Goal: Book appointment/travel/reservation

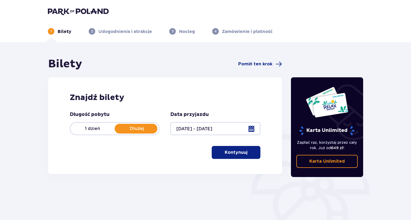
click at [242, 151] on p "Kontynuuj" at bounding box center [236, 153] width 23 height 6
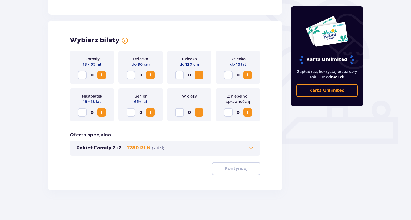
scroll to position [138, 0]
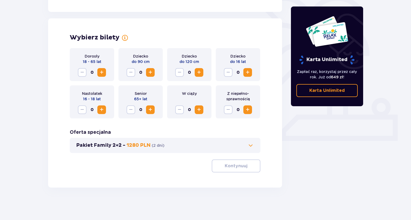
click at [103, 72] on span "Increase" at bounding box center [101, 72] width 6 height 6
click at [249, 73] on span "Increase" at bounding box center [247, 72] width 6 height 6
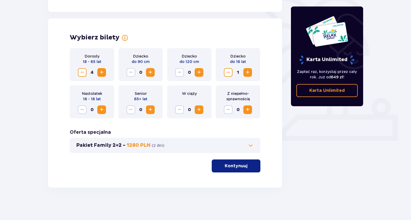
click at [247, 73] on span "Increase" at bounding box center [247, 72] width 6 height 6
click at [246, 72] on span "Increase" at bounding box center [247, 72] width 6 height 6
click at [238, 168] on p "Kontynuuj" at bounding box center [236, 166] width 23 height 6
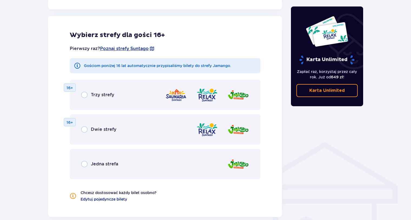
scroll to position [300, 0]
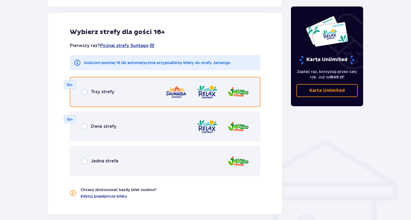
click at [86, 92] on input "radio" at bounding box center [84, 92] width 6 height 6
radio input "true"
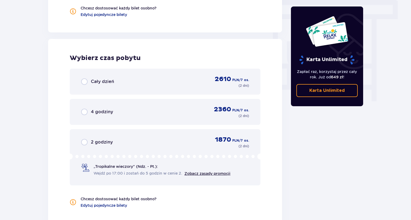
scroll to position [508, 0]
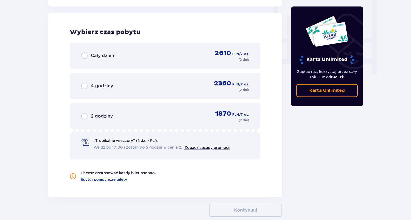
click at [89, 142] on span at bounding box center [85, 142] width 8 height 8
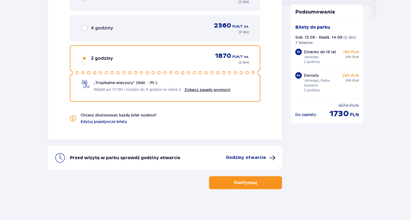
scroll to position [567, 0]
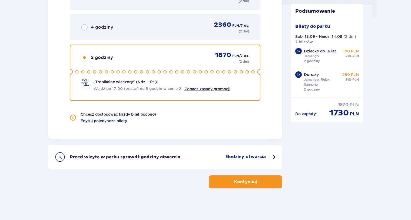
click at [246, 182] on p "Kontynuuj" at bounding box center [245, 182] width 23 height 6
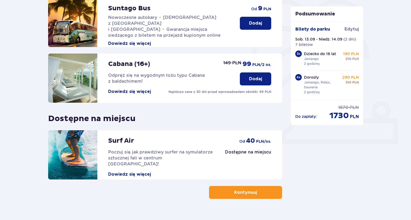
click at [253, 193] on button "Kontynuuj" at bounding box center [245, 192] width 73 height 13
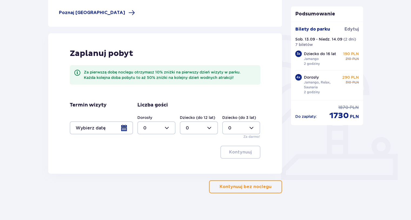
scroll to position [105, 0]
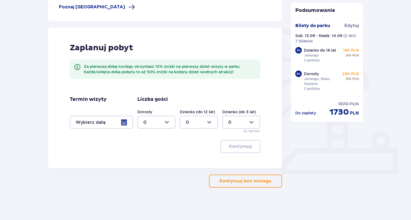
click at [124, 122] on div at bounding box center [101, 122] width 63 height 13
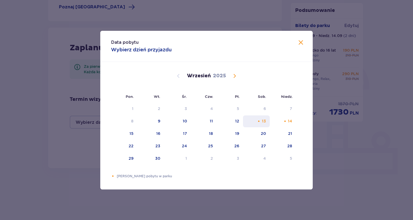
click at [263, 120] on div "13" at bounding box center [264, 120] width 4 height 5
click at [291, 119] on div "14" at bounding box center [290, 120] width 4 height 5
type input "[DATE] - [DATE]"
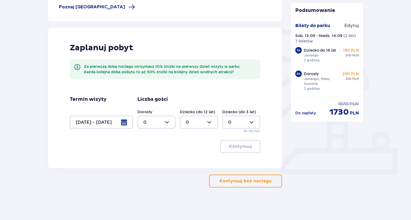
click at [165, 124] on div at bounding box center [156, 122] width 38 height 13
click at [153, 155] on div "4" at bounding box center [156, 157] width 26 height 6
type input "4"
click at [211, 122] on div at bounding box center [199, 122] width 38 height 13
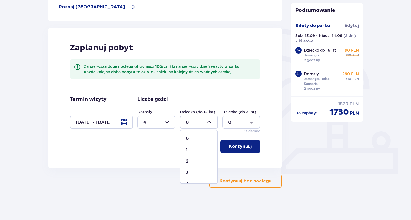
click at [192, 160] on div "2" at bounding box center [199, 161] width 26 height 6
type input "2"
click at [167, 122] on div at bounding box center [156, 122] width 38 height 13
click at [150, 168] on div "5" at bounding box center [156, 168] width 26 height 6
type input "5"
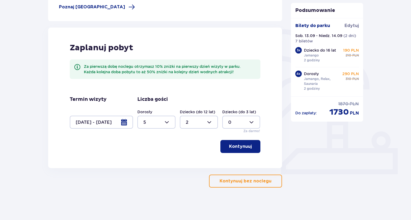
click at [244, 148] on p "Kontynuuj" at bounding box center [240, 147] width 23 height 6
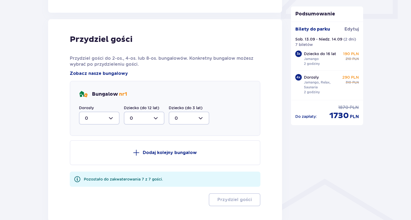
scroll to position [273, 0]
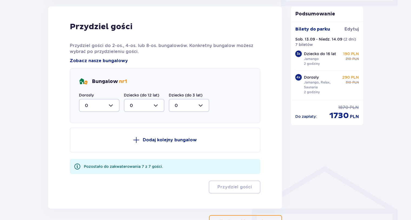
click at [113, 106] on div at bounding box center [99, 105] width 41 height 13
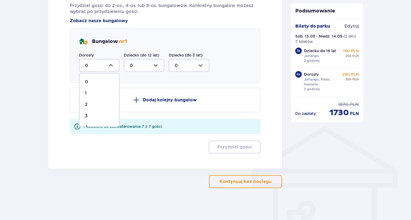
scroll to position [20, 0]
click at [98, 118] on div "5" at bounding box center [99, 118] width 29 height 6
type input "5"
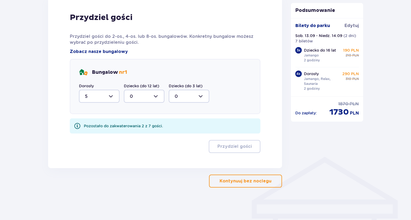
scroll to position [282, 0]
click at [159, 97] on div at bounding box center [144, 96] width 41 height 13
click at [138, 134] on div "2" at bounding box center [144, 136] width 29 height 6
type input "2"
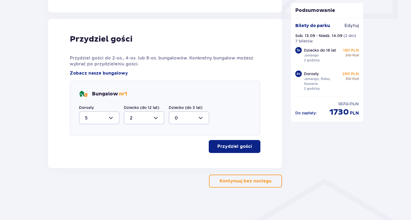
scroll to position [260, 0]
click at [233, 148] on p "Przydziel gości" at bounding box center [234, 147] width 34 height 6
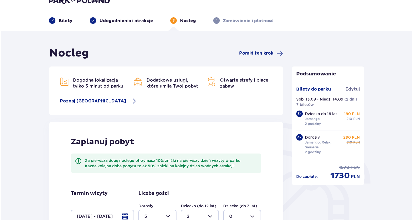
scroll to position [0, 0]
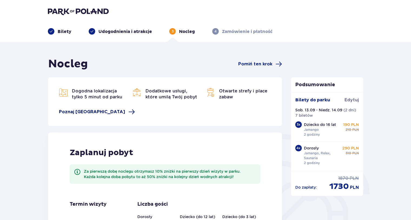
click at [91, 112] on span "Poznaj [GEOGRAPHIC_DATA]" at bounding box center [92, 112] width 66 height 6
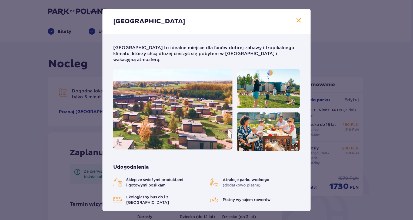
click at [296, 22] on span at bounding box center [299, 20] width 6 height 6
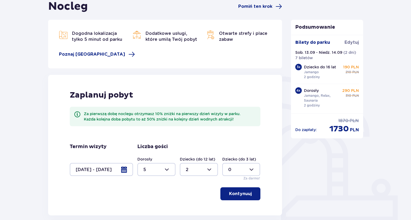
scroll to position [81, 0]
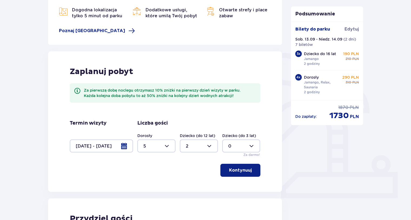
click at [167, 145] on div at bounding box center [156, 146] width 38 height 13
click at [147, 185] on div "2" at bounding box center [156, 185] width 26 height 6
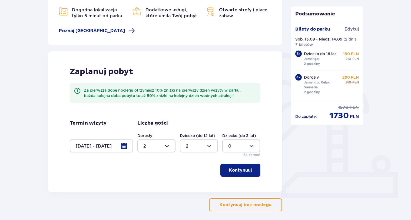
click at [164, 146] on div at bounding box center [156, 146] width 38 height 13
drag, startPoint x: 149, startPoint y: 195, endPoint x: 161, endPoint y: 183, distance: 16.6
click at [149, 195] on div "3" at bounding box center [156, 197] width 26 height 6
type input "3"
click at [199, 143] on div at bounding box center [199, 146] width 38 height 13
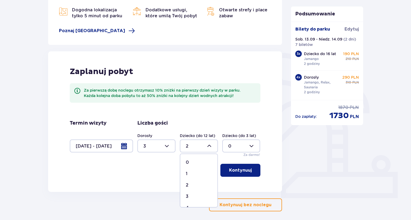
click at [189, 173] on div "1" at bounding box center [199, 174] width 26 height 6
type input "1"
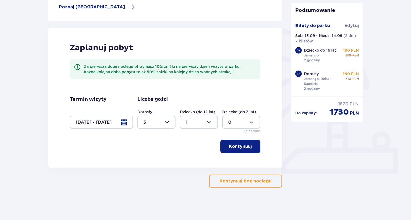
click at [245, 148] on p "Kontynuuj" at bounding box center [240, 147] width 23 height 6
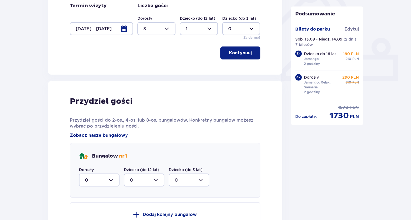
scroll to position [138, 0]
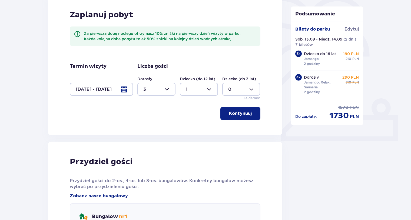
click at [169, 89] on div at bounding box center [156, 89] width 38 height 13
click at [149, 108] on div "5" at bounding box center [156, 108] width 26 height 6
type input "5"
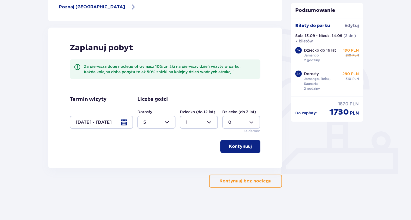
scroll to position [105, 0]
click at [207, 123] on div at bounding box center [199, 122] width 38 height 13
click at [194, 160] on div "2" at bounding box center [199, 161] width 26 height 6
type input "2"
click at [248, 145] on button "Kontynuuj" at bounding box center [240, 146] width 40 height 13
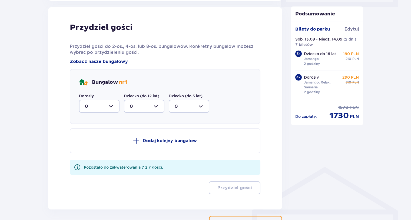
scroll to position [273, 0]
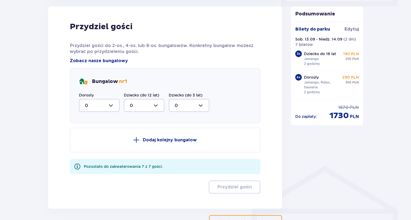
click at [117, 106] on div at bounding box center [99, 105] width 41 height 13
click at [94, 143] on div "2" at bounding box center [99, 145] width 29 height 6
type input "2"
click at [155, 105] on div at bounding box center [144, 105] width 41 height 13
click at [138, 132] on div "1" at bounding box center [144, 133] width 29 height 6
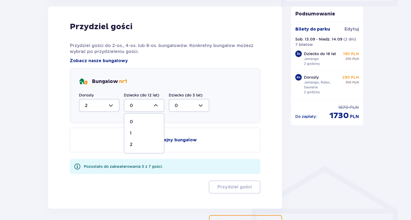
type input "1"
click at [176, 141] on p "Dodaj kolejny bungalow" at bounding box center [170, 140] width 54 height 6
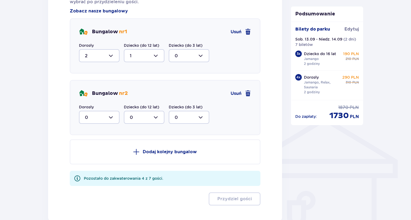
scroll to position [327, 0]
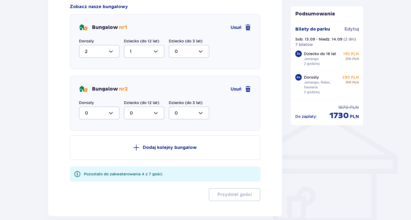
click at [115, 113] on div at bounding box center [99, 113] width 41 height 13
click at [92, 150] on div "2" at bounding box center [99, 152] width 29 height 6
click at [111, 114] on div at bounding box center [99, 113] width 41 height 13
click at [92, 161] on div "3" at bounding box center [99, 164] width 29 height 6
type input "3"
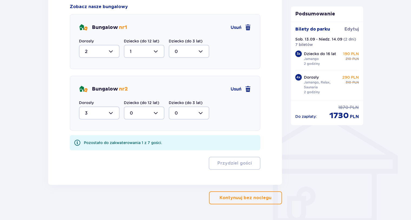
click at [153, 111] on div at bounding box center [144, 113] width 41 height 13
click at [137, 138] on div "1" at bounding box center [144, 141] width 29 height 6
type input "1"
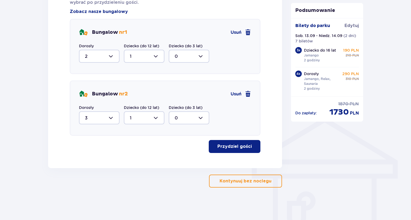
scroll to position [322, 0]
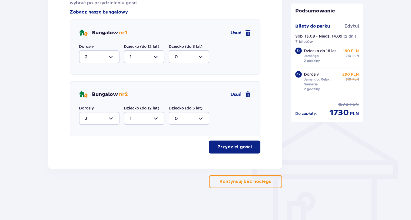
click at [232, 147] on p "Przydziel gości" at bounding box center [234, 147] width 34 height 6
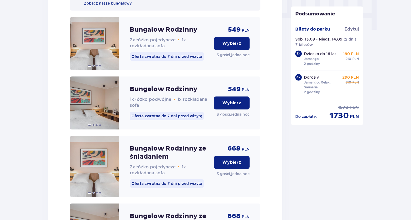
scroll to position [544, 0]
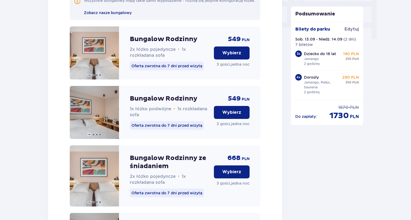
click at [237, 55] on p "Wybierz" at bounding box center [231, 53] width 19 height 6
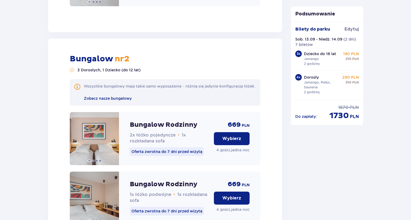
scroll to position [850, 0]
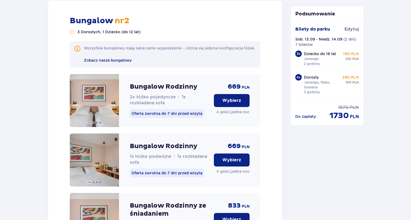
click at [237, 104] on p "Wybierz" at bounding box center [231, 101] width 19 height 6
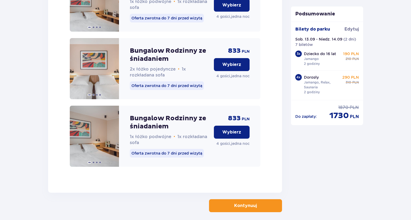
scroll to position [1042, 0]
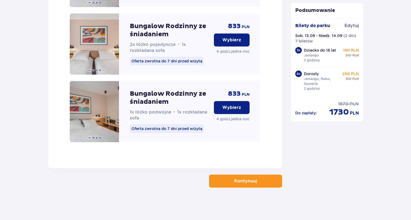
click at [253, 183] on button "Kontynuuj" at bounding box center [245, 181] width 73 height 13
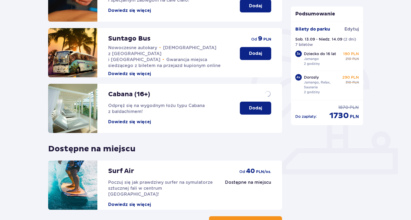
scroll to position [135, 0]
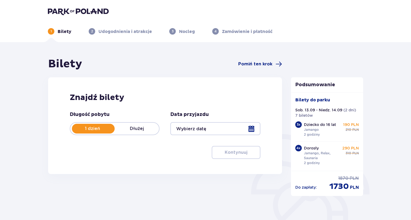
type input "[DATE] - [DATE]"
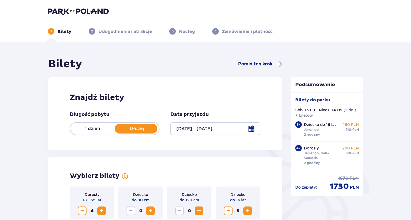
click at [98, 132] on div "1 dzień Dłużej" at bounding box center [115, 128] width 90 height 13
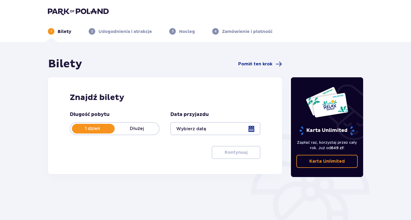
click at [254, 132] on div at bounding box center [215, 128] width 90 height 13
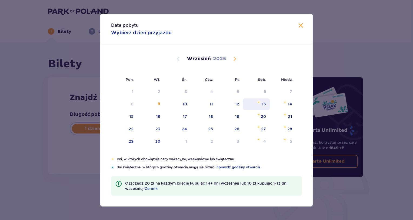
click at [261, 105] on div "13" at bounding box center [256, 104] width 27 height 12
type input "[DATE]"
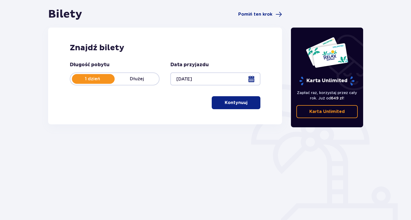
scroll to position [55, 0]
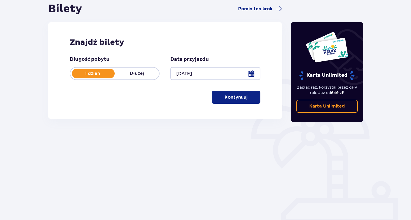
click at [237, 95] on p "Kontynuuj" at bounding box center [236, 97] width 23 height 6
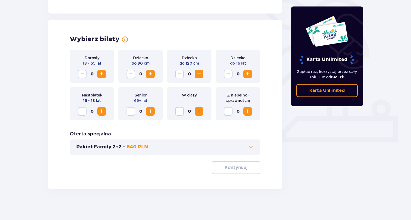
scroll to position [138, 0]
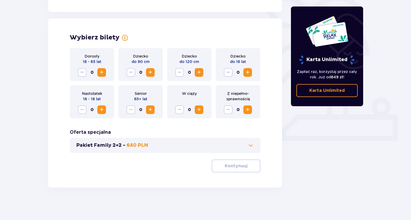
click at [104, 71] on span "Increase" at bounding box center [101, 72] width 6 height 6
click at [199, 72] on span "Increase" at bounding box center [199, 72] width 6 height 6
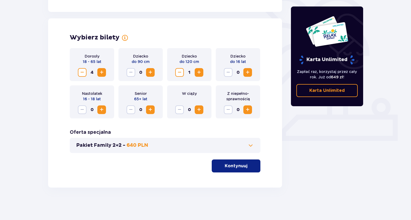
click at [250, 71] on span "Increase" at bounding box center [247, 72] width 6 height 6
click at [247, 72] on span "Increase" at bounding box center [247, 72] width 6 height 6
click at [242, 166] on p "Kontynuuj" at bounding box center [236, 166] width 23 height 6
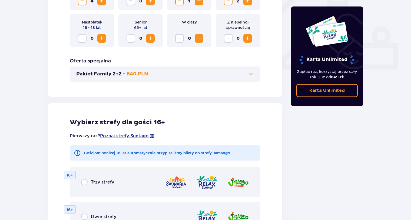
scroll to position [273, 0]
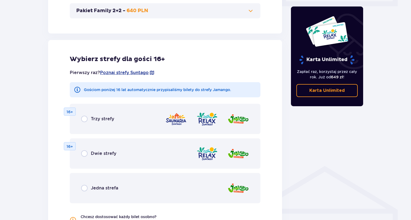
click at [103, 121] on p "Trzy strefy" at bounding box center [102, 119] width 23 height 6
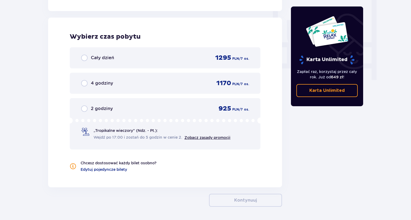
scroll to position [508, 0]
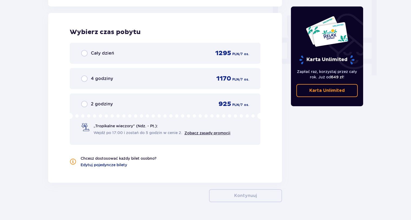
click at [103, 135] on span "Wejdź po 17:00 i zostań do 5 godzin w cenie 2." at bounding box center [138, 132] width 89 height 5
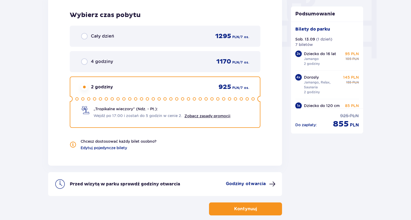
scroll to position [552, 0]
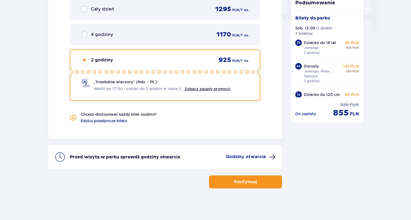
click at [246, 179] on p "Kontynuuj" at bounding box center [245, 182] width 23 height 6
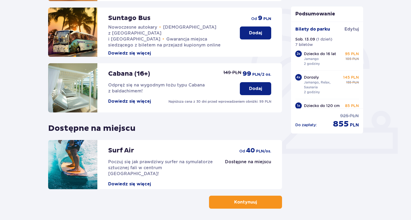
scroll to position [146, 0]
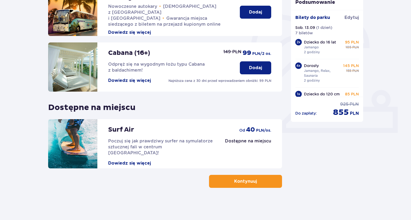
click at [256, 183] on span "button" at bounding box center [258, 181] width 6 height 6
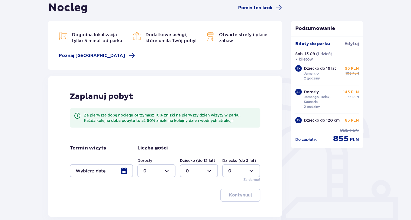
scroll to position [81, 0]
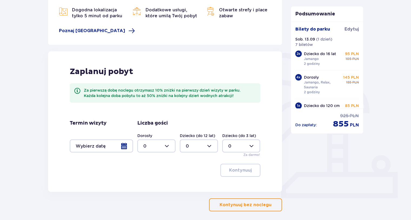
click at [127, 148] on div at bounding box center [101, 146] width 63 height 13
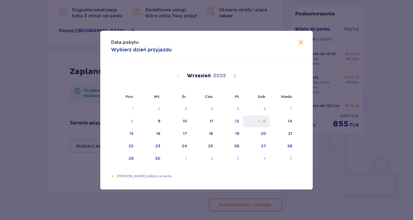
click at [262, 119] on div "13" at bounding box center [264, 120] width 4 height 5
click at [283, 118] on div "14" at bounding box center [283, 121] width 26 height 12
type input "[DATE] - [DATE]"
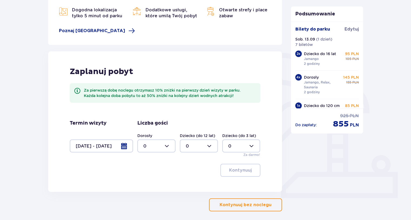
click at [168, 148] on div at bounding box center [156, 146] width 38 height 13
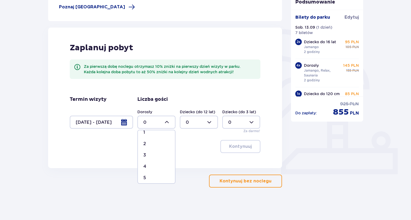
scroll to position [27, 0]
click at [147, 168] on div "5" at bounding box center [156, 168] width 26 height 6
type input "5"
click at [204, 121] on div at bounding box center [199, 122] width 38 height 13
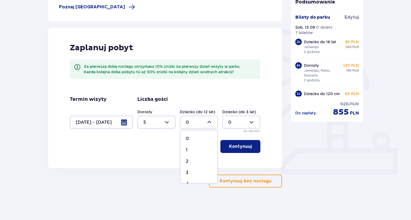
click at [190, 162] on div "2" at bounding box center [199, 161] width 26 height 6
type input "2"
click at [243, 145] on p "Kontynuuj" at bounding box center [240, 147] width 23 height 6
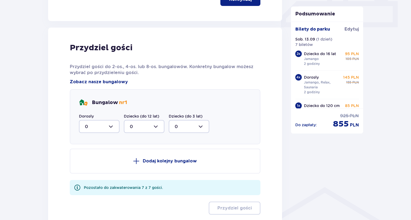
scroll to position [273, 0]
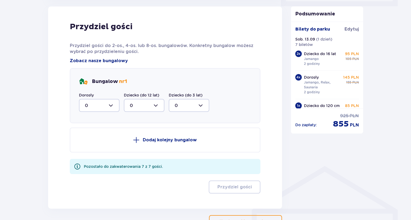
click at [116, 107] on div at bounding box center [99, 105] width 41 height 13
click at [91, 162] on span "5" at bounding box center [98, 158] width 39 height 11
type input "5"
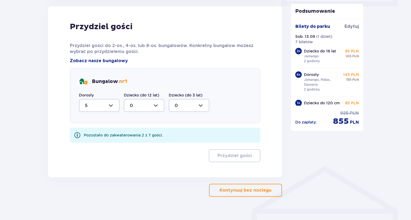
click at [161, 106] on div at bounding box center [144, 105] width 41 height 13
click at [137, 144] on div "2" at bounding box center [144, 145] width 29 height 6
type input "2"
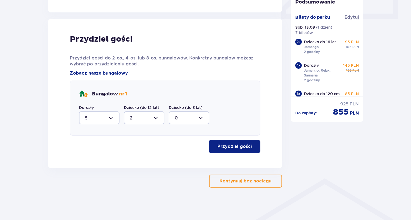
scroll to position [260, 0]
click at [234, 146] on p "Przydziel gości" at bounding box center [234, 147] width 34 height 6
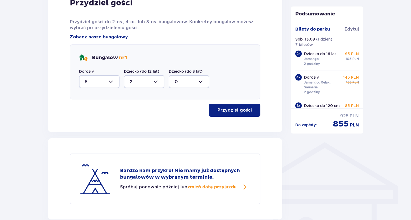
scroll to position [294, 0]
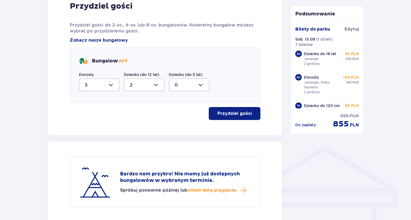
click at [116, 83] on div at bounding box center [99, 84] width 41 height 13
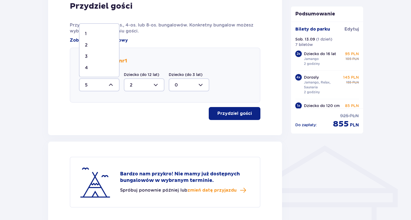
scroll to position [0, 0]
click at [87, 67] on p "3" at bounding box center [86, 66] width 3 height 6
type input "3"
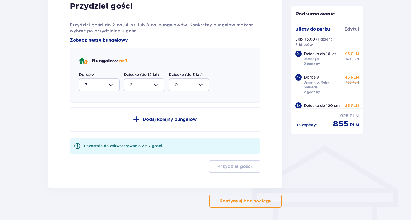
click at [159, 85] on div at bounding box center [144, 84] width 41 height 13
click at [138, 112] on div "1" at bounding box center [144, 113] width 29 height 6
type input "1"
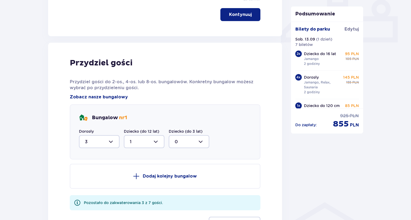
scroll to position [240, 0]
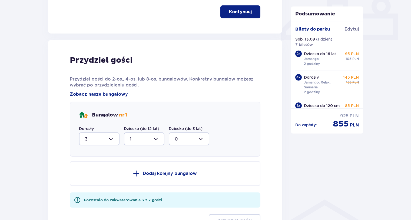
click at [162, 171] on p "Dodaj kolejny bungalow" at bounding box center [170, 174] width 54 height 6
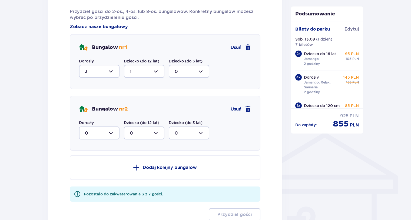
scroll to position [321, 0]
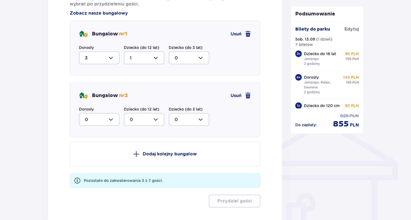
click at [111, 119] on div at bounding box center [99, 119] width 41 height 13
click at [88, 156] on div "2" at bounding box center [99, 159] width 29 height 6
type input "2"
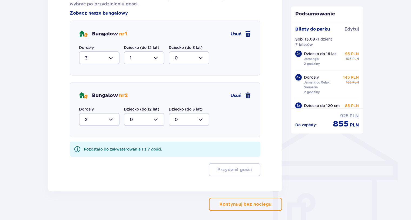
click at [158, 120] on div at bounding box center [144, 119] width 41 height 13
click at [133, 146] on div "1" at bounding box center [144, 147] width 29 height 6
type input "1"
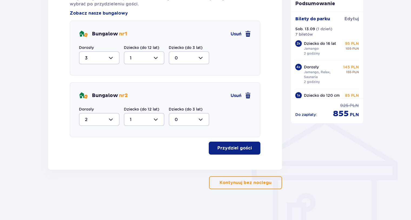
click at [245, 145] on p "Przydziel gości" at bounding box center [234, 148] width 34 height 6
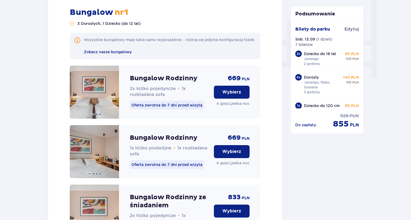
scroll to position [517, 0]
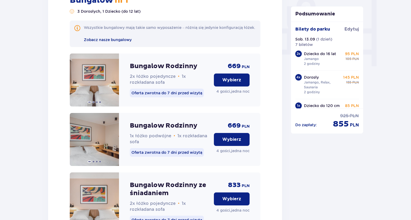
click at [237, 143] on p "Wybierz" at bounding box center [231, 140] width 19 height 6
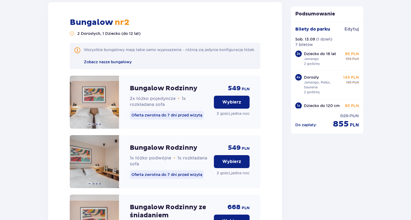
scroll to position [850, 0]
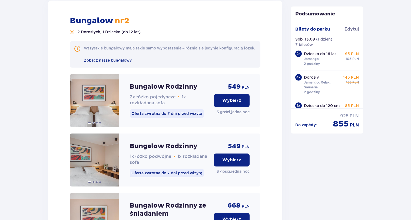
click at [240, 163] on p "Wybierz" at bounding box center [231, 160] width 19 height 6
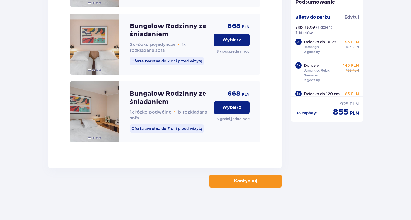
scroll to position [1042, 0]
click at [253, 182] on button "Kontynuuj" at bounding box center [245, 181] width 73 height 13
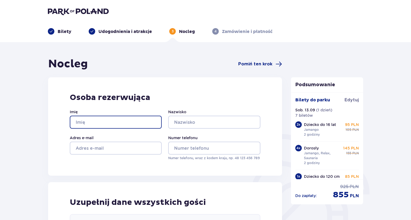
click at [119, 120] on input "Imię" at bounding box center [116, 122] width 92 height 13
type input "[PERSON_NAME]"
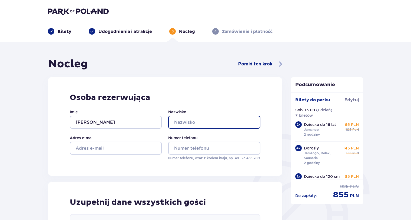
type input "[PERSON_NAME]"
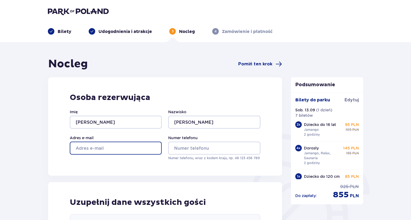
type input "[PERSON_NAME][EMAIL_ADDRESS][PERSON_NAME][DOMAIN_NAME]"
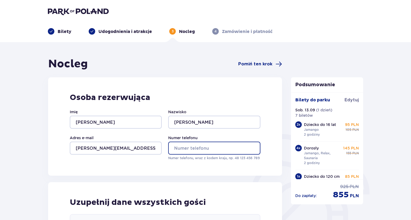
type input "693930316"
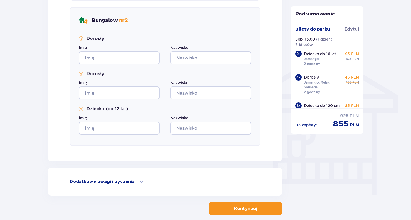
scroll to position [144, 0]
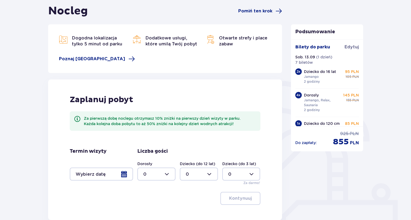
scroll to position [54, 0]
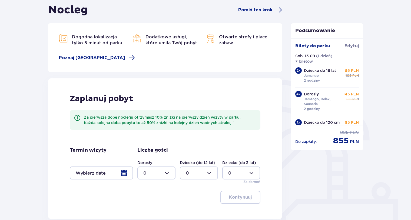
click at [127, 173] on div at bounding box center [101, 173] width 63 height 13
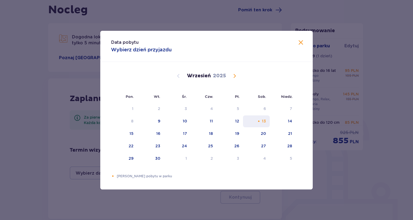
click at [267, 121] on div "13" at bounding box center [256, 121] width 27 height 12
click at [286, 123] on div "14" at bounding box center [283, 121] width 26 height 12
type input "[DATE] - [DATE]"
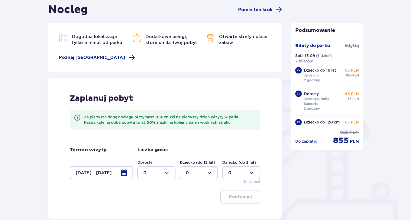
scroll to position [105, 0]
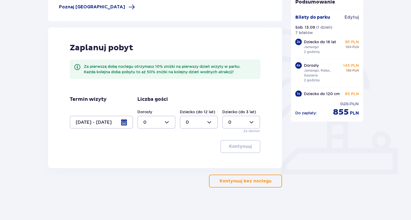
click at [167, 122] on div at bounding box center [156, 122] width 38 height 13
click at [151, 142] on div "5" at bounding box center [156, 141] width 26 height 6
type input "5"
click at [207, 124] on div at bounding box center [199, 122] width 38 height 13
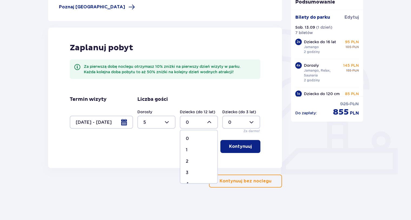
click at [191, 162] on div "2" at bounding box center [199, 161] width 26 height 6
type input "2"
click at [245, 148] on p "Kontynuuj" at bounding box center [240, 147] width 23 height 6
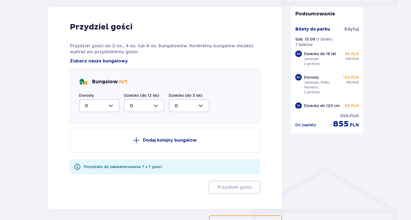
scroll to position [273, 0]
click at [110, 105] on div at bounding box center [99, 105] width 41 height 13
click at [92, 159] on span "3" at bounding box center [98, 155] width 39 height 11
type input "3"
click at [147, 105] on div at bounding box center [144, 105] width 41 height 13
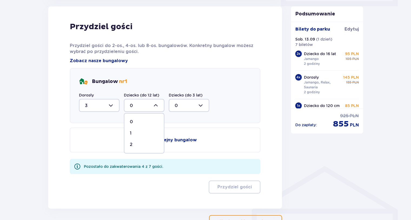
click at [141, 132] on div "1" at bounding box center [144, 133] width 29 height 6
type input "1"
click at [162, 138] on p "Dodaj kolejny bungalow" at bounding box center [170, 140] width 54 height 6
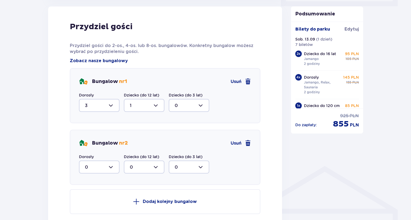
click at [108, 168] on div at bounding box center [99, 167] width 41 height 13
click at [98, 207] on div "2" at bounding box center [99, 206] width 29 height 6
type input "2"
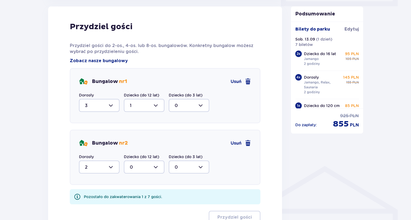
click at [147, 169] on div at bounding box center [144, 167] width 41 height 13
click at [134, 194] on div "1" at bounding box center [144, 195] width 29 height 6
type input "1"
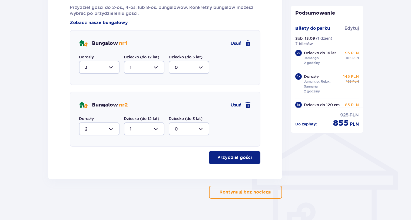
scroll to position [322, 0]
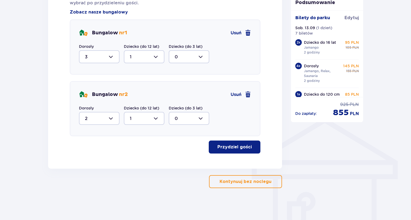
click at [249, 141] on button "Przydziel gości" at bounding box center [235, 147] width 52 height 13
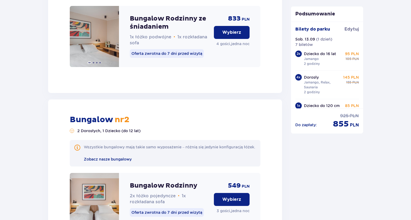
scroll to position [760, 0]
